Goal: Communication & Community: Ask a question

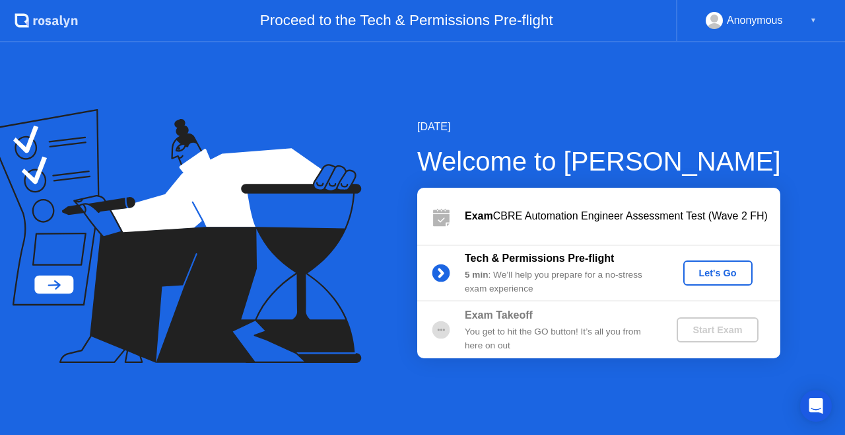
click at [695, 269] on div "Let's Go" at bounding box center [718, 272] width 59 height 11
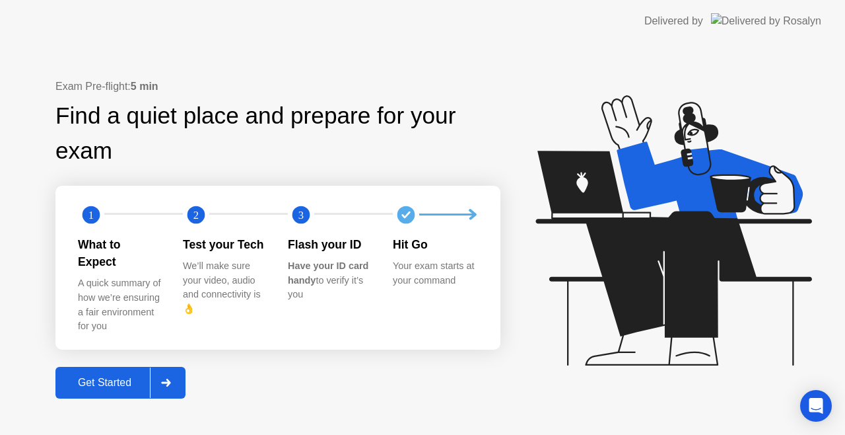
click at [483, 226] on div at bounding box center [479, 214] width 10 height 22
click at [173, 380] on div at bounding box center [166, 382] width 32 height 30
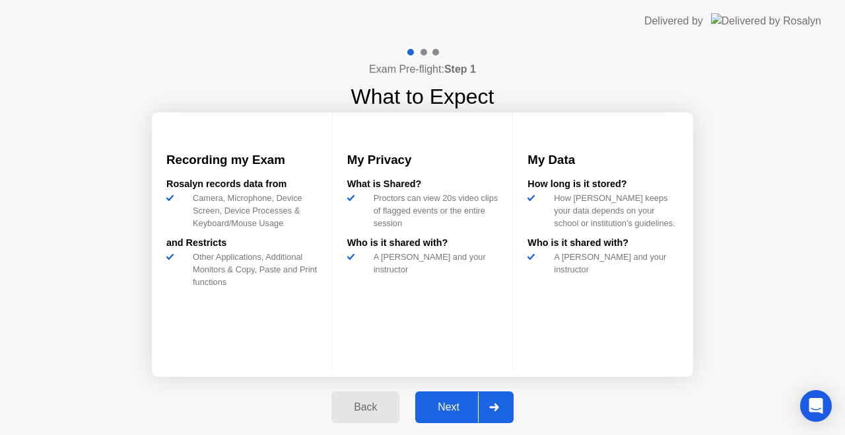
click at [507, 400] on div at bounding box center [494, 407] width 32 height 30
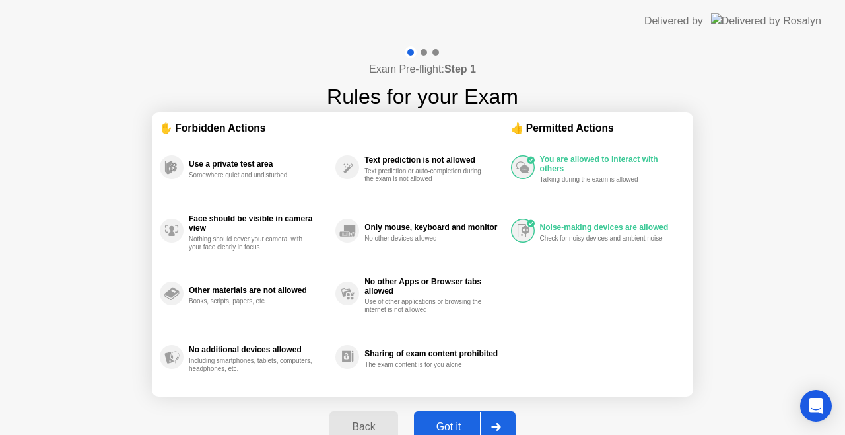
click at [510, 421] on div at bounding box center [496, 426] width 32 height 30
select select "**********"
select select "*******"
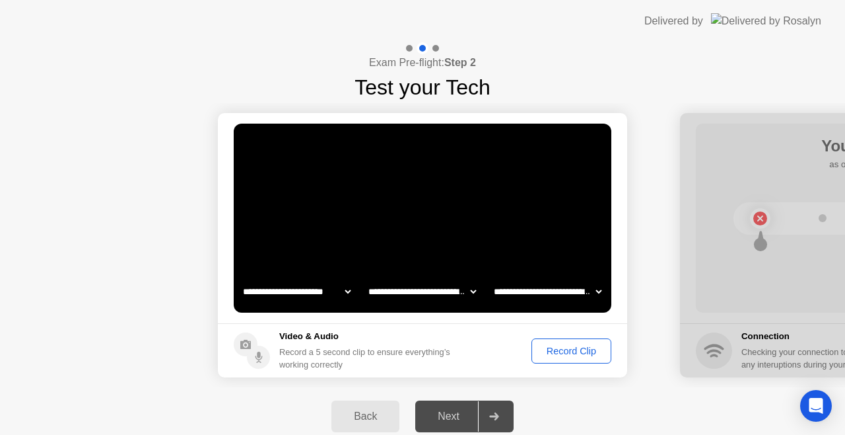
click at [559, 354] on div "Record Clip" at bounding box center [571, 350] width 71 height 11
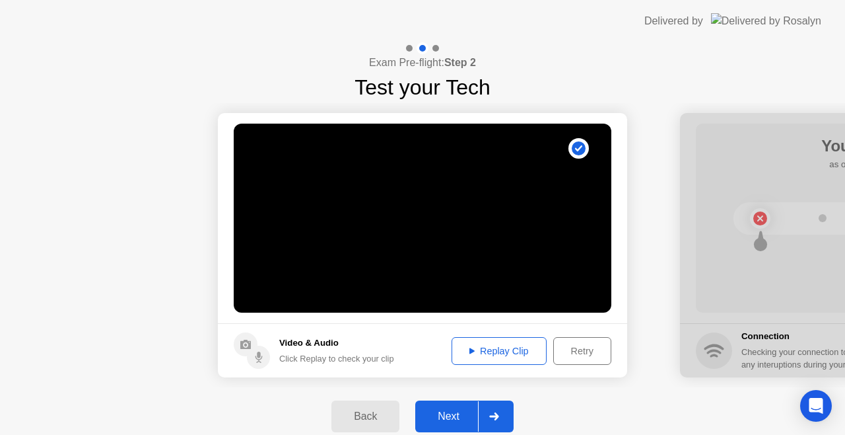
click at [499, 358] on button "Replay Clip" at bounding box center [499, 351] width 95 height 28
click at [503, 411] on div at bounding box center [494, 416] width 32 height 30
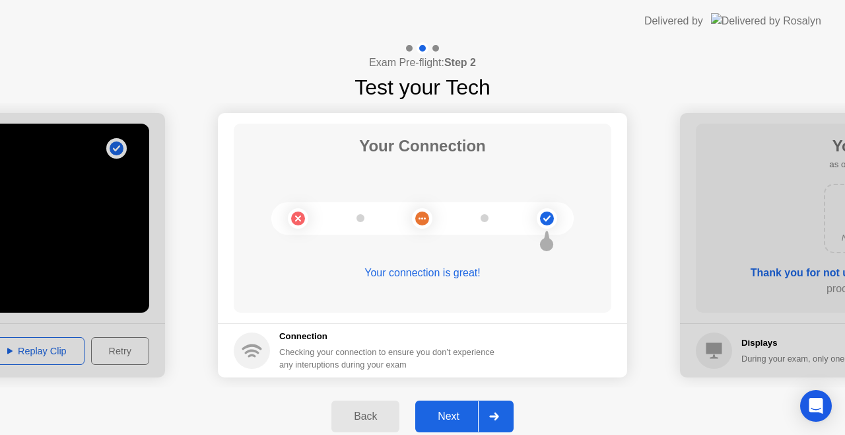
click at [497, 409] on div at bounding box center [494, 416] width 32 height 30
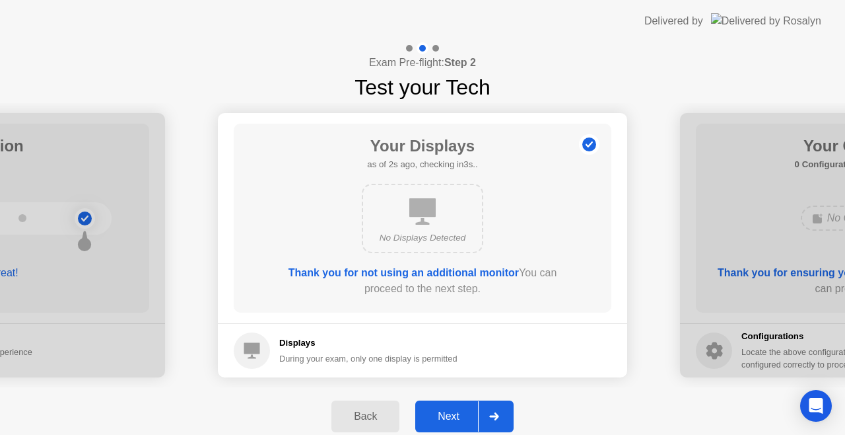
click at [497, 409] on div at bounding box center [494, 416] width 32 height 30
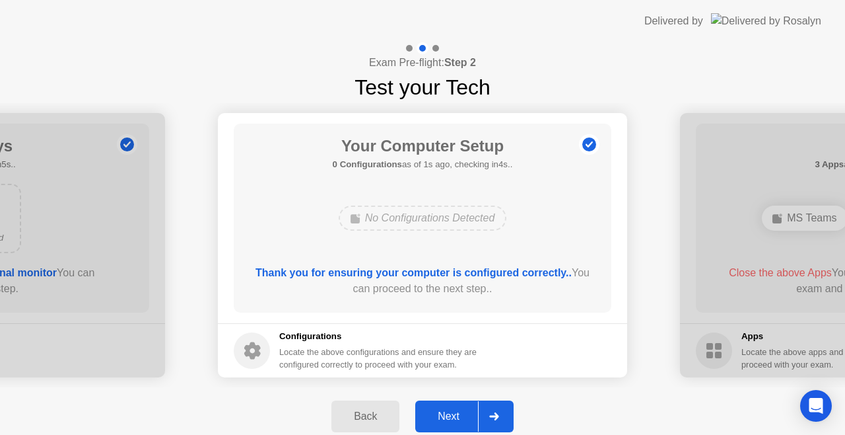
click at [497, 409] on div at bounding box center [494, 416] width 32 height 30
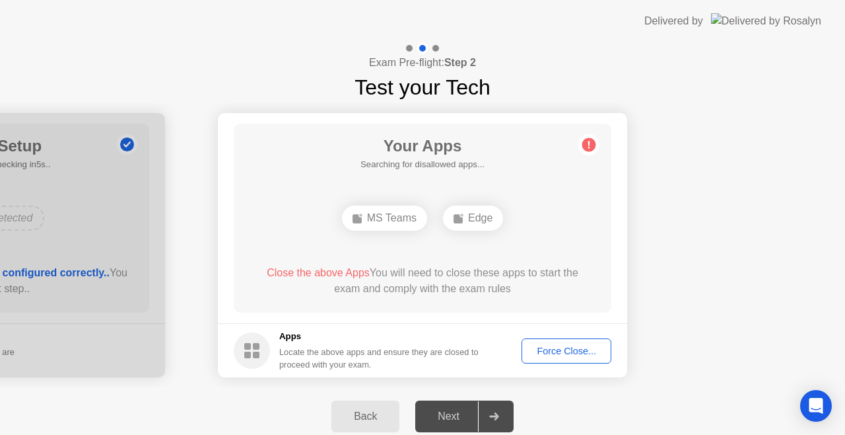
click at [546, 345] on div "Force Close..." at bounding box center [566, 350] width 81 height 11
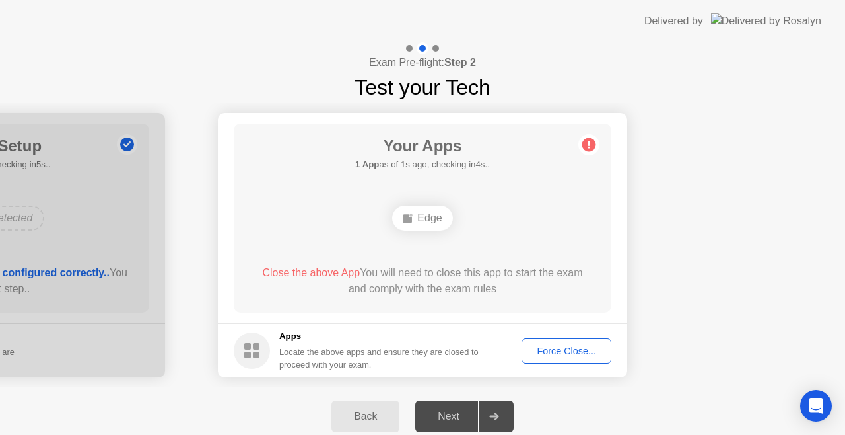
click at [559, 347] on div "Force Close..." at bounding box center [566, 350] width 81 height 11
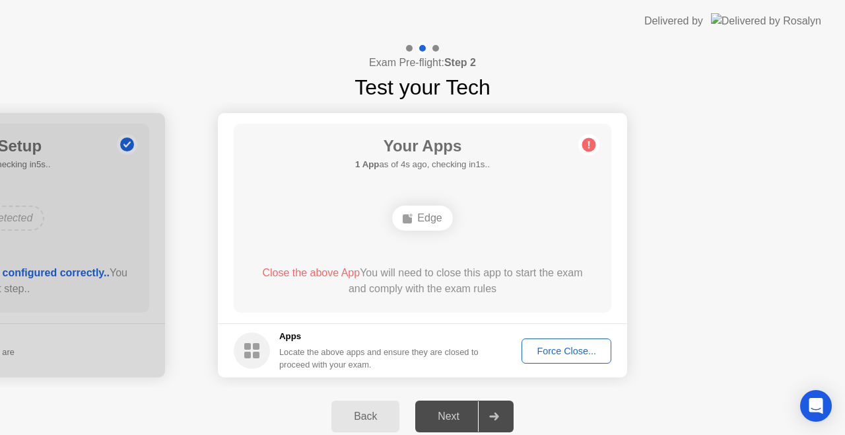
click at [565, 353] on div "Force Close..." at bounding box center [566, 350] width 81 height 11
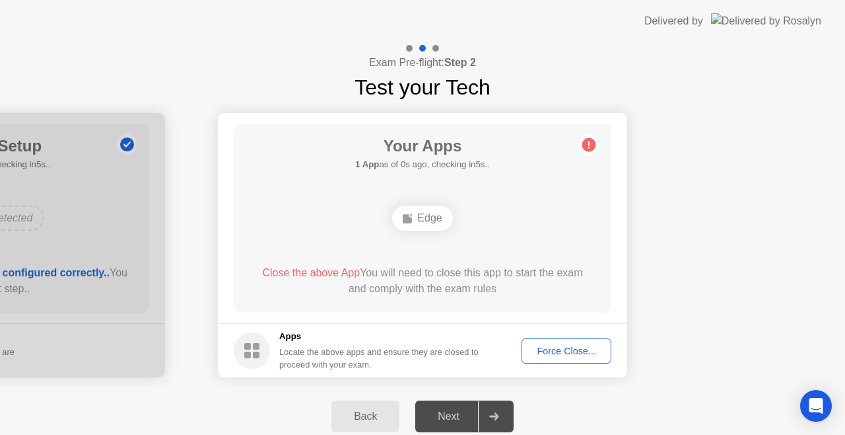
click at [587, 338] on button "Force Close..." at bounding box center [567, 350] width 90 height 25
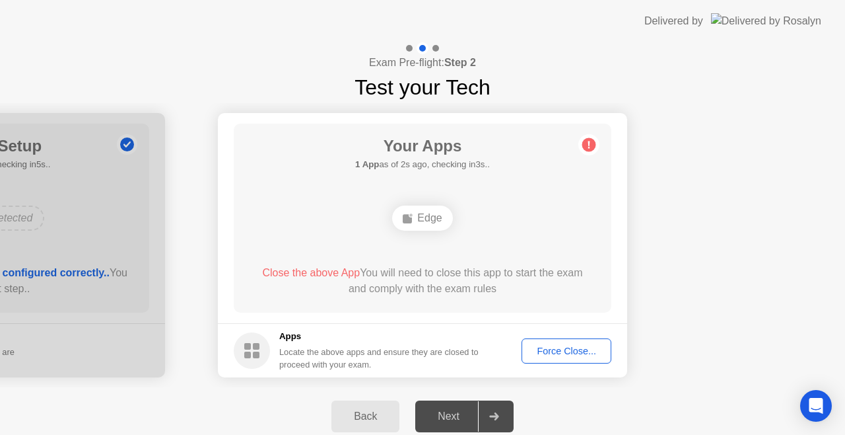
click at [561, 345] on div "Force Close..." at bounding box center [566, 350] width 81 height 11
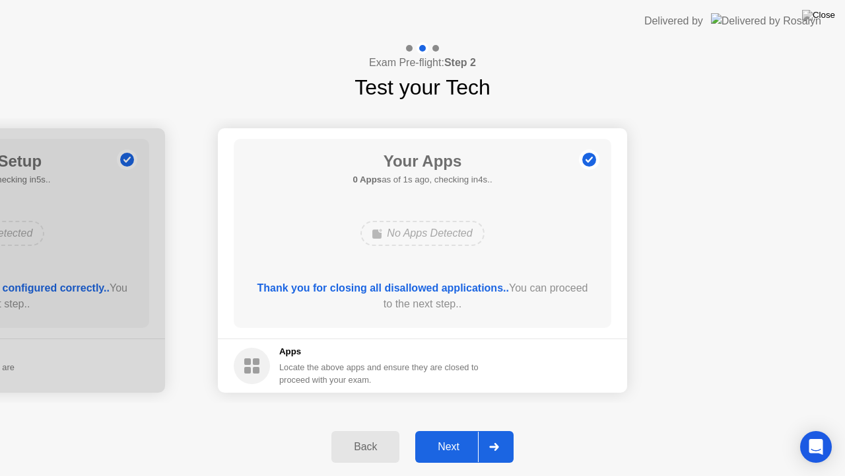
click at [542, 267] on div "Your Apps 0 Apps as of 1s ago, checking in4s.. No Apps Detected Thank you for c…" at bounding box center [423, 233] width 378 height 189
click at [495, 434] on icon at bounding box center [494, 446] width 10 height 8
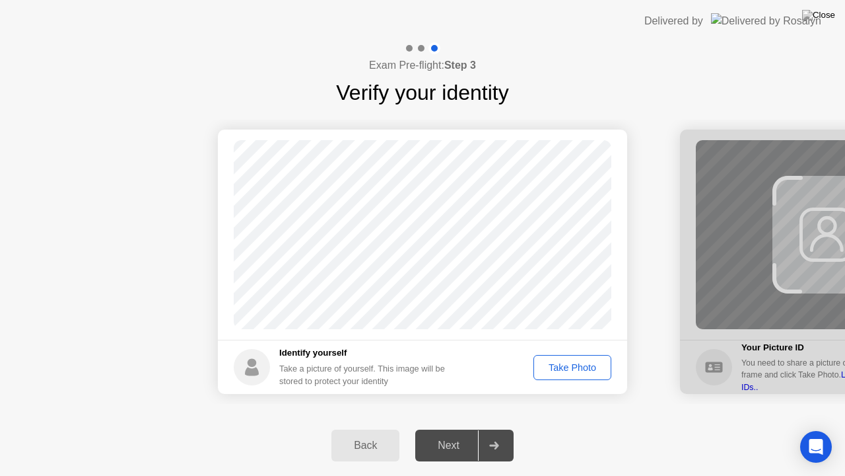
click at [573, 366] on div "Take Photo" at bounding box center [572, 367] width 69 height 11
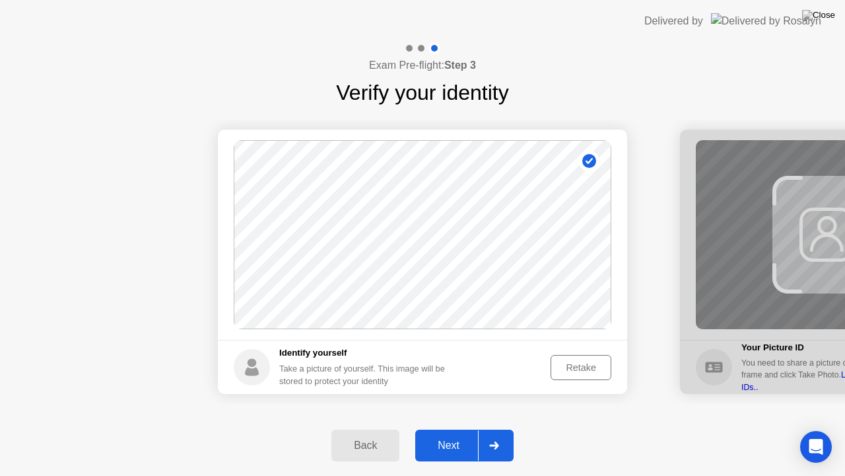
click at [492, 434] on div at bounding box center [494, 445] width 32 height 30
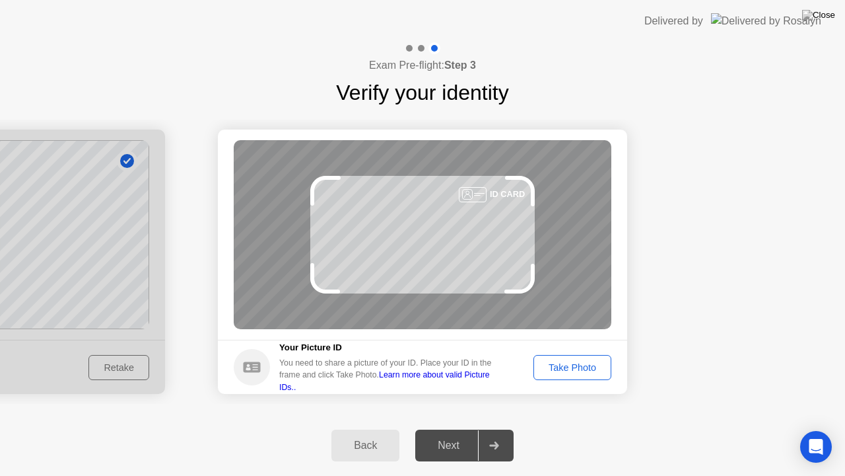
click at [590, 369] on div "Take Photo" at bounding box center [572, 367] width 69 height 11
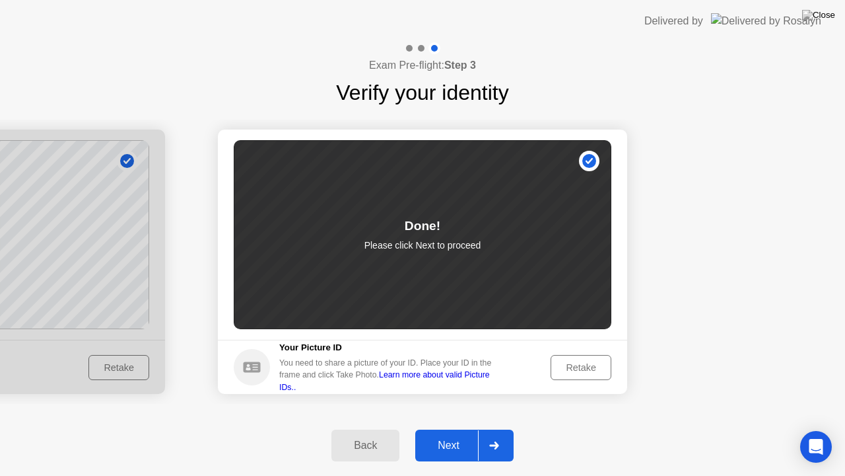
click at [457, 434] on div "Next" at bounding box center [448, 445] width 59 height 12
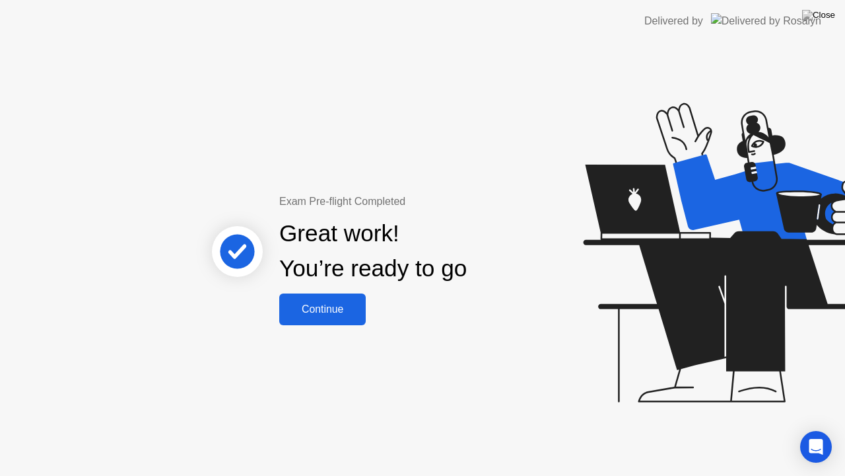
click at [318, 312] on div "Continue" at bounding box center [322, 309] width 79 height 12
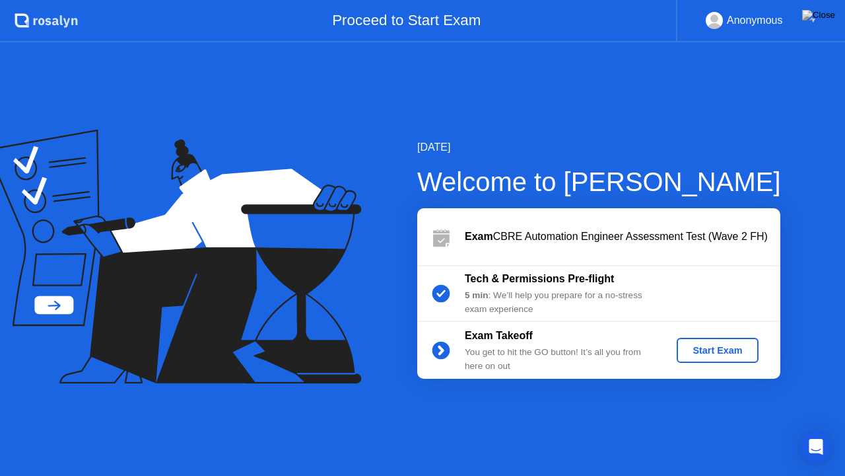
click at [717, 355] on div "Start Exam" at bounding box center [717, 350] width 71 height 11
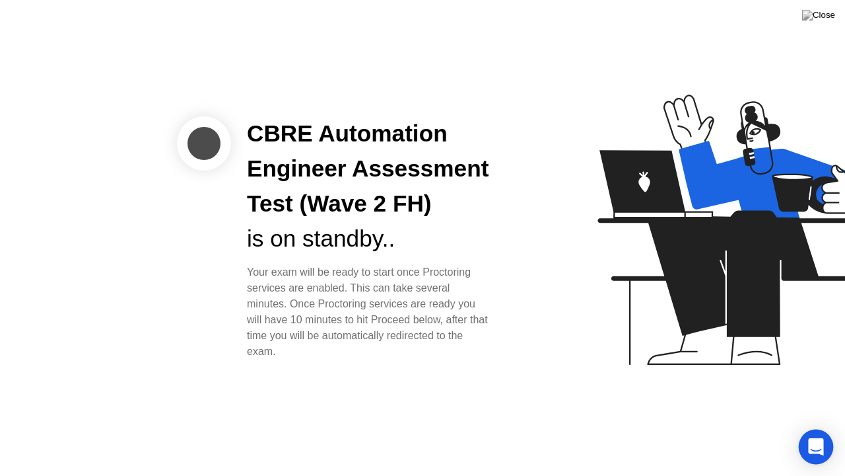
click at [810, 434] on icon "Open Intercom Messenger" at bounding box center [815, 446] width 15 height 17
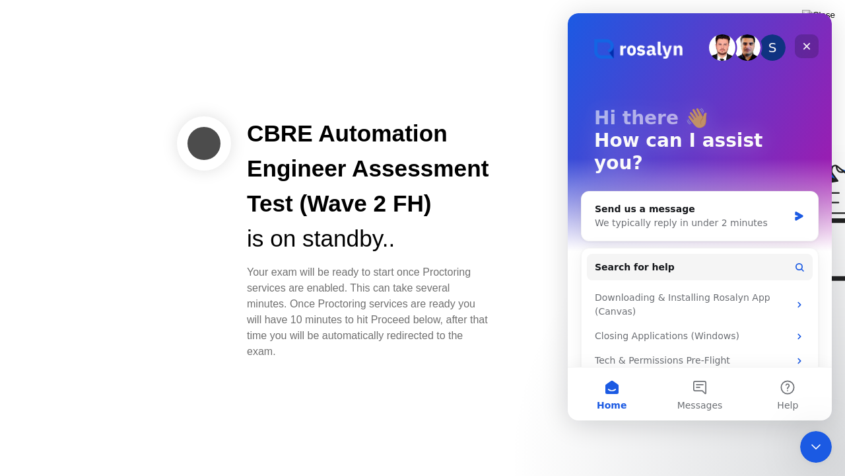
click at [808, 46] on icon "Close" at bounding box center [807, 46] width 11 height 11
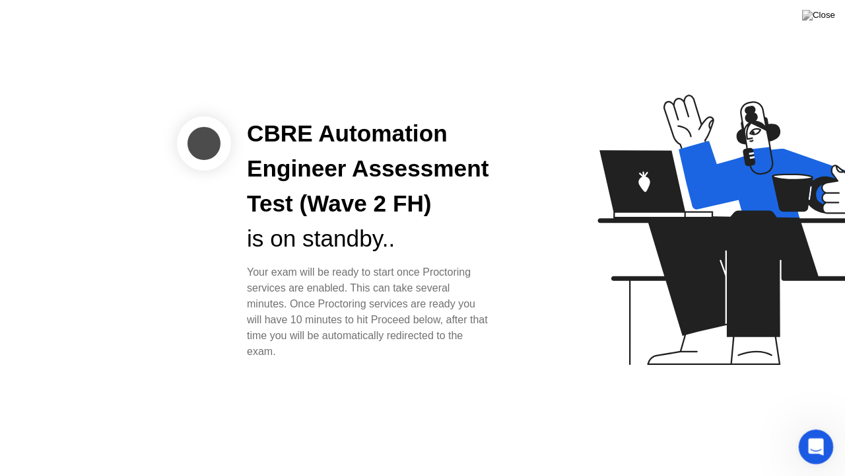
click at [809, 434] on icon "Open Intercom Messenger" at bounding box center [815, 445] width 22 height 22
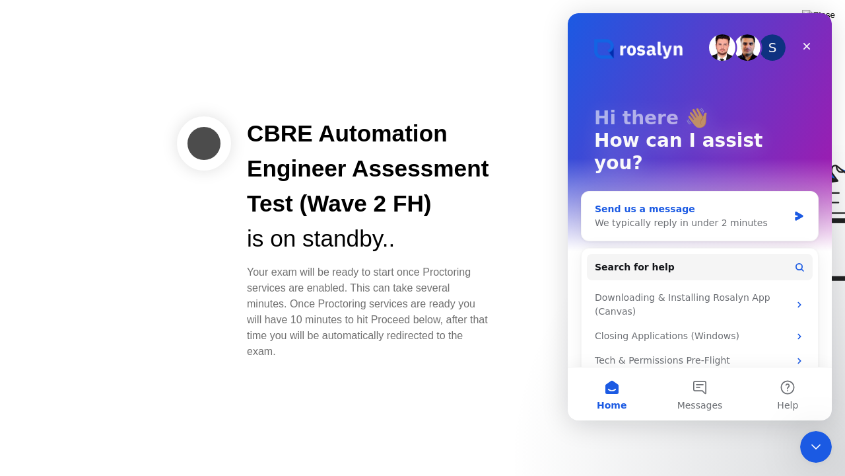
click at [690, 216] on div "We typically reply in under 2 minutes" at bounding box center [692, 223] width 194 height 14
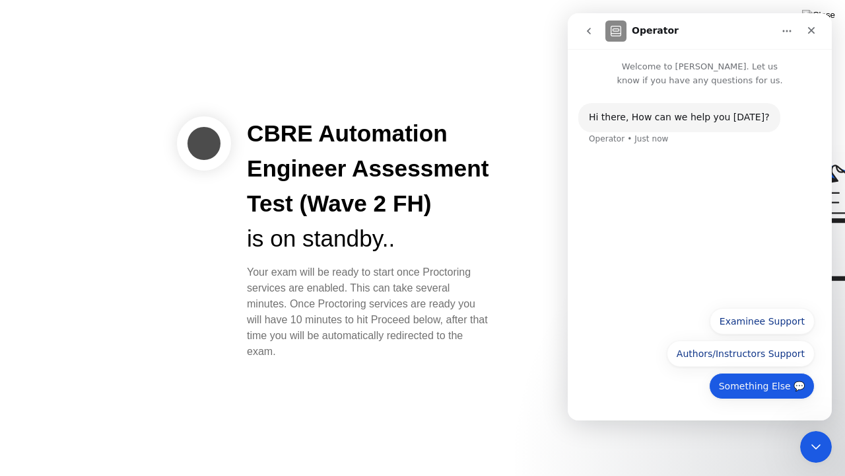
click at [774, 386] on button "Something Else 💬" at bounding box center [762, 385] width 106 height 26
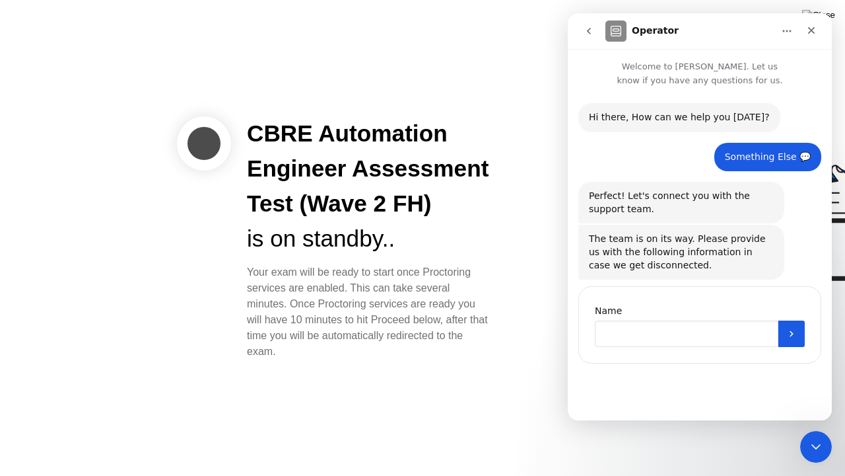
click at [736, 343] on input "Name" at bounding box center [687, 333] width 184 height 26
type input "*******"
click at [801, 322] on button "Submit" at bounding box center [792, 333] width 26 height 26
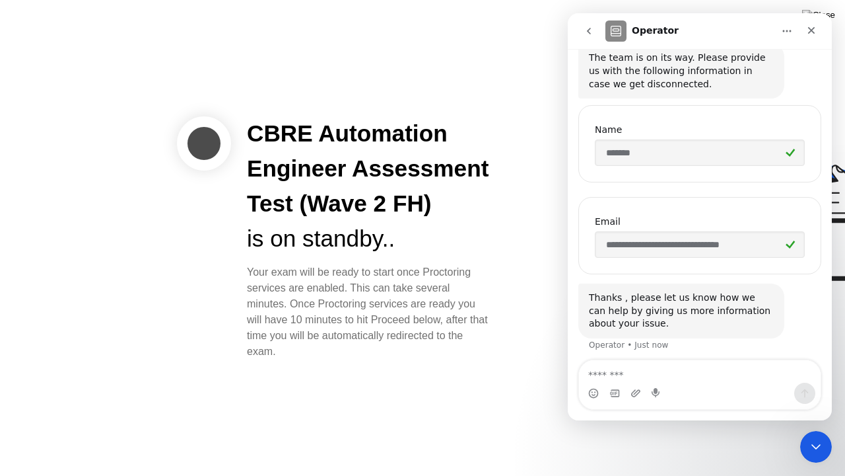
scroll to position [185, 0]
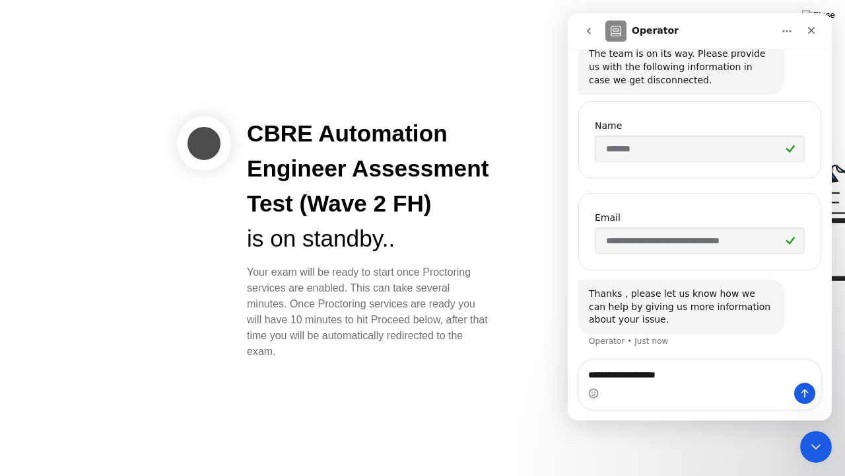
type textarea "**********"
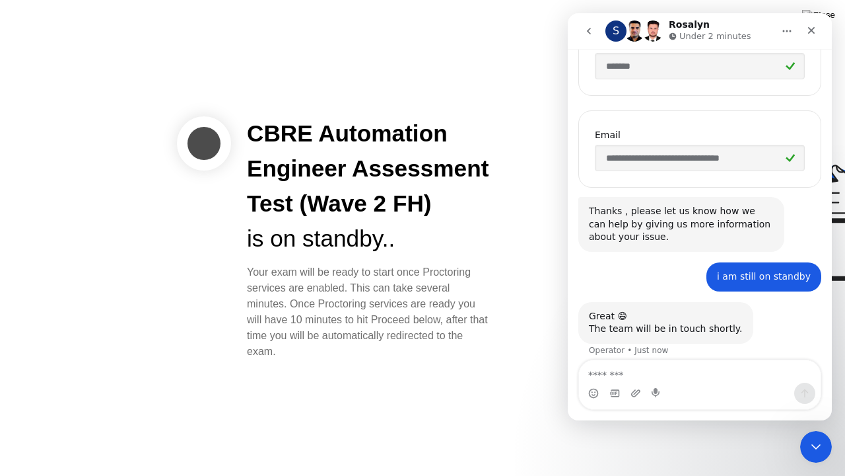
scroll to position [277, 0]
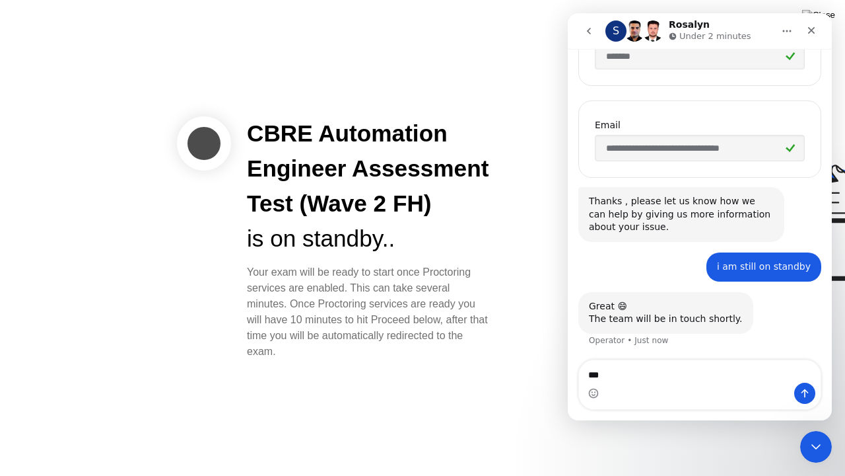
type textarea "****"
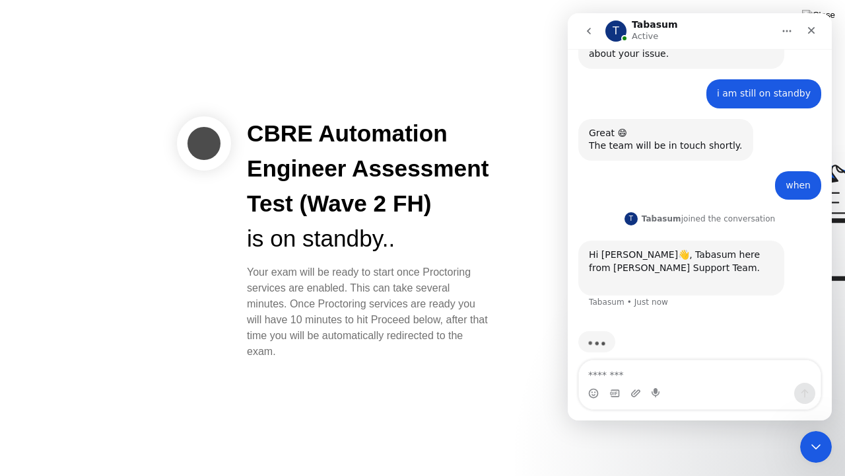
scroll to position [463, 0]
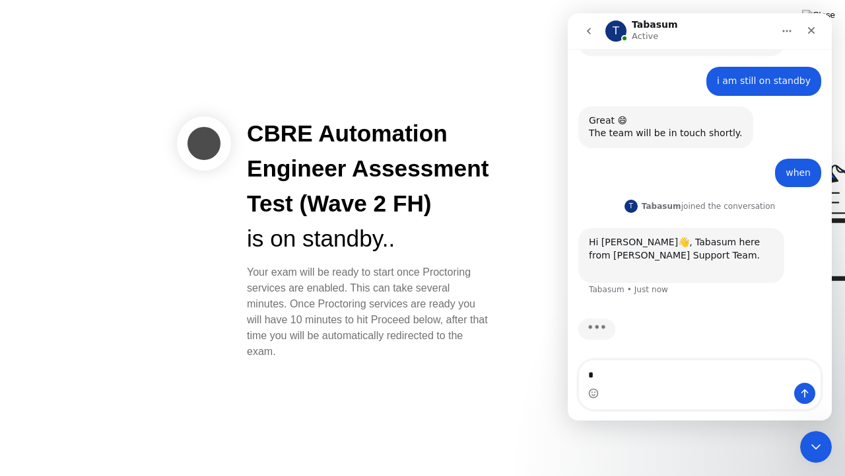
type textarea "**"
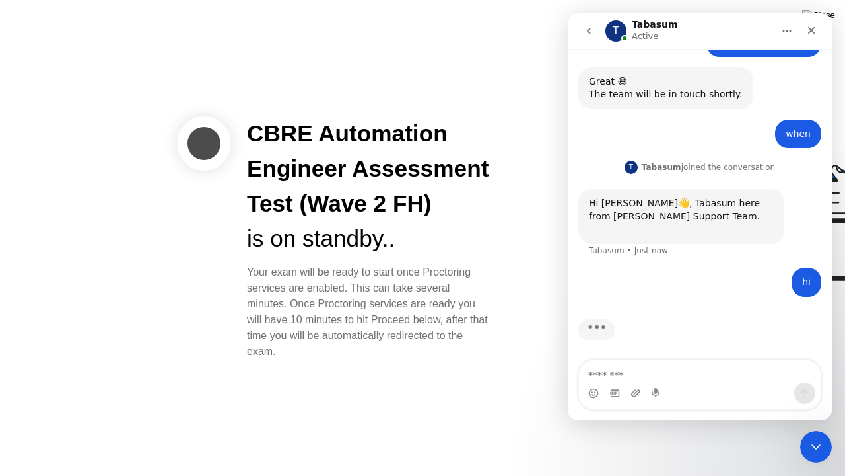
type textarea "*"
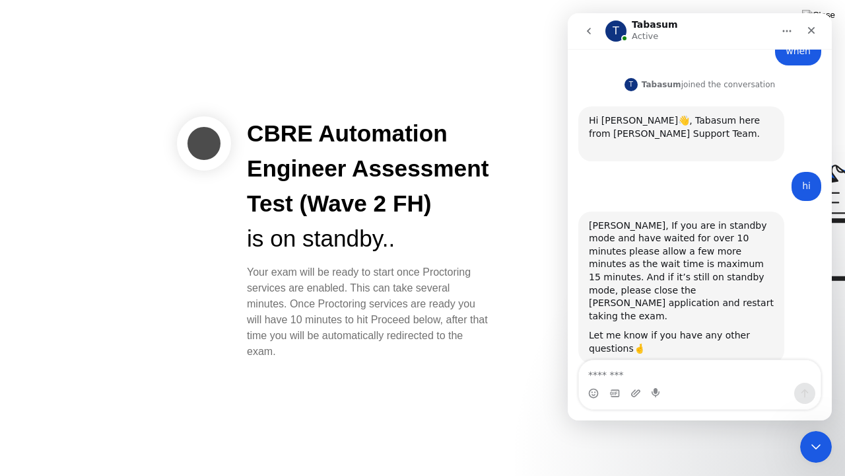
scroll to position [588, 0]
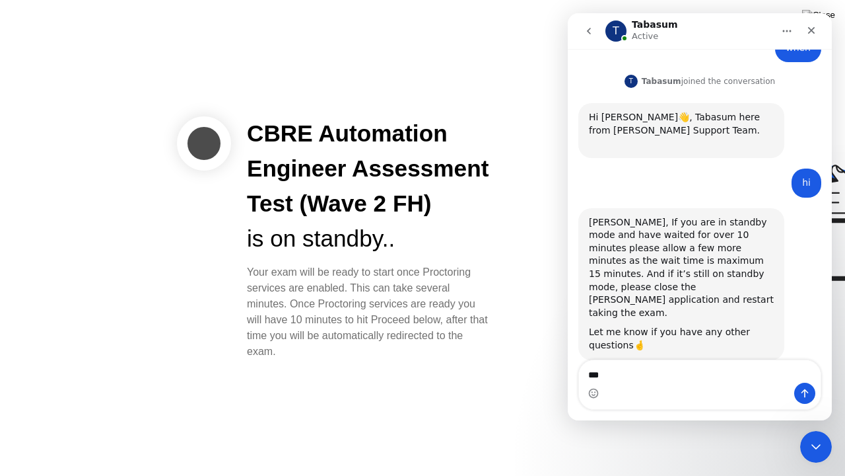
type textarea "**"
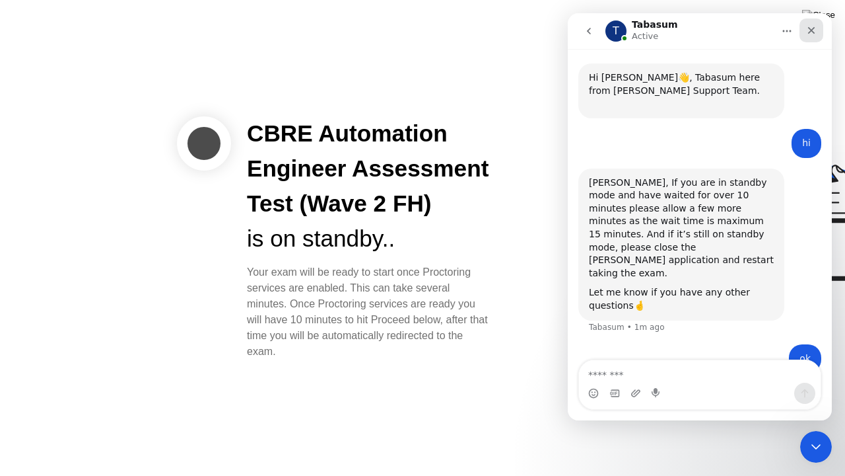
click at [810, 37] on div "Close" at bounding box center [812, 30] width 24 height 24
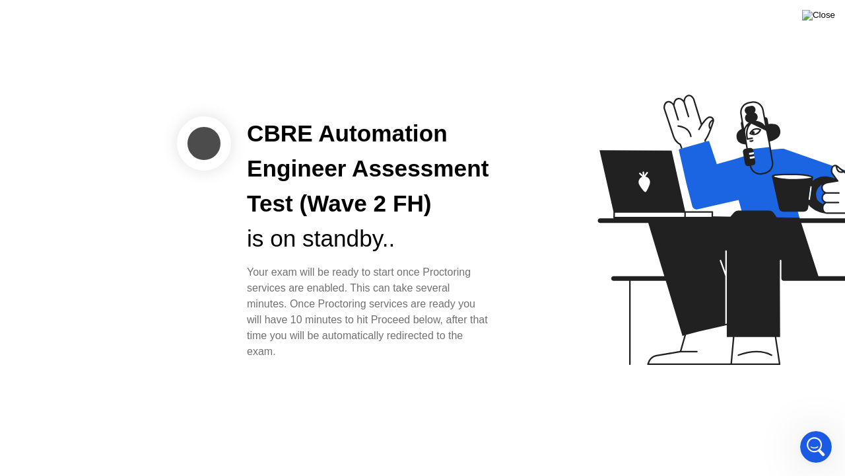
click at [831, 17] on img at bounding box center [818, 15] width 33 height 11
